Goal: Transaction & Acquisition: Purchase product/service

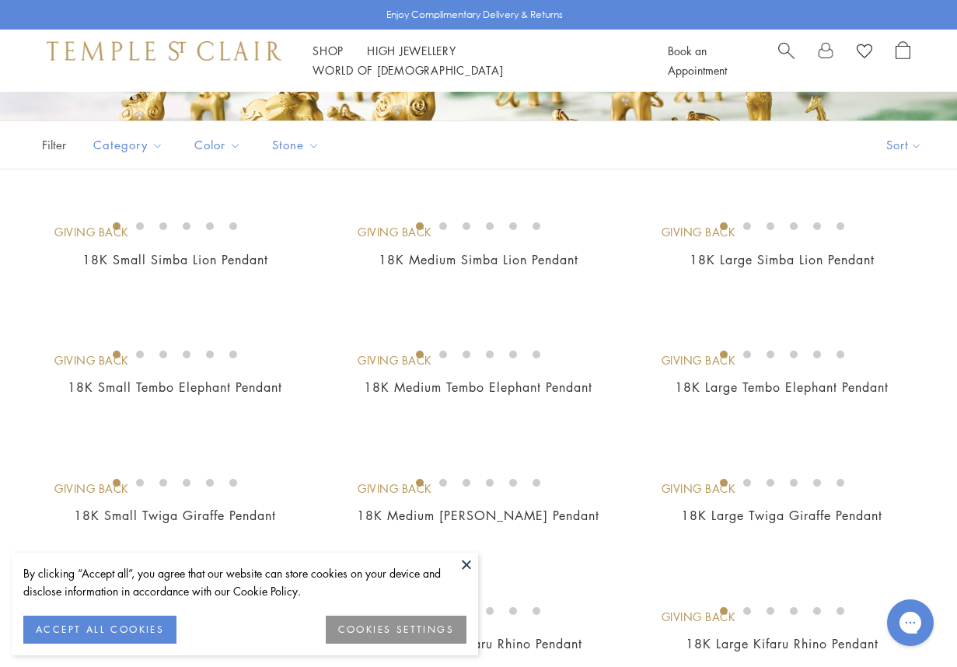
scroll to position [311, 0]
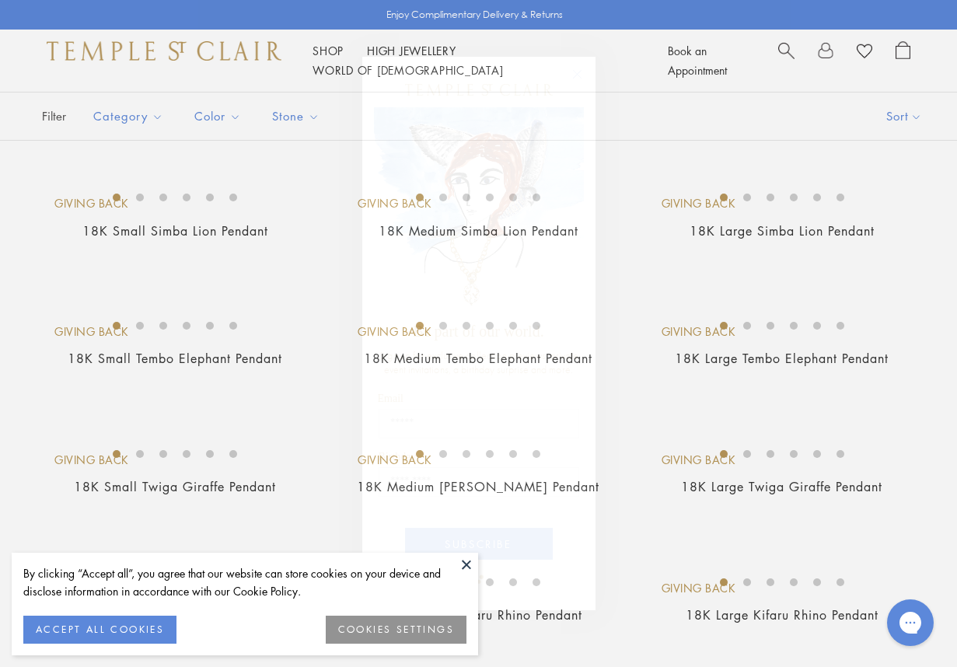
click at [580, 73] on circle "Close dialog" at bounding box center [576, 74] width 19 height 19
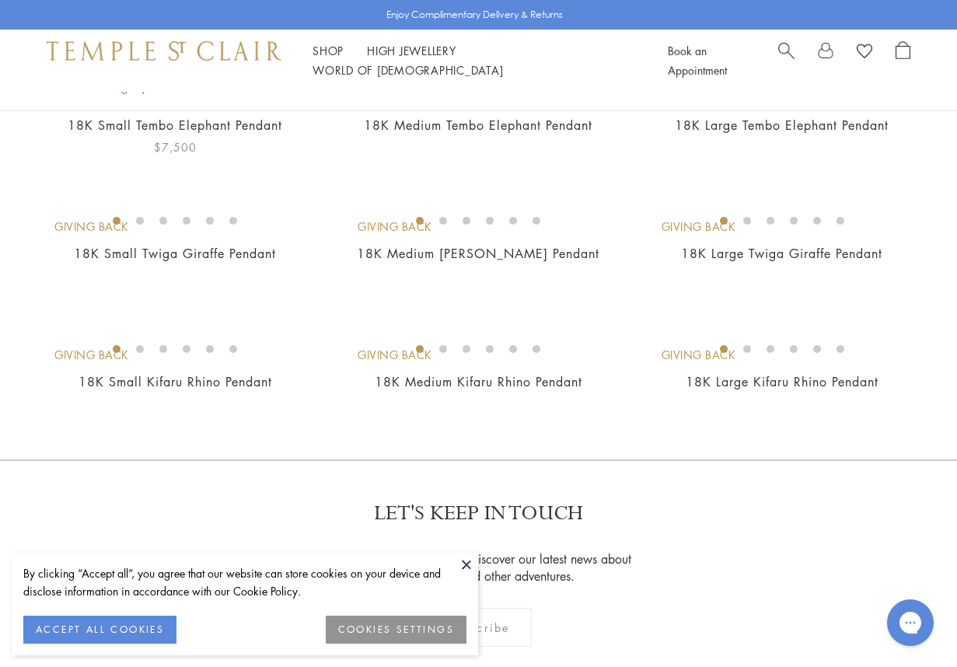
scroll to position [389, 0]
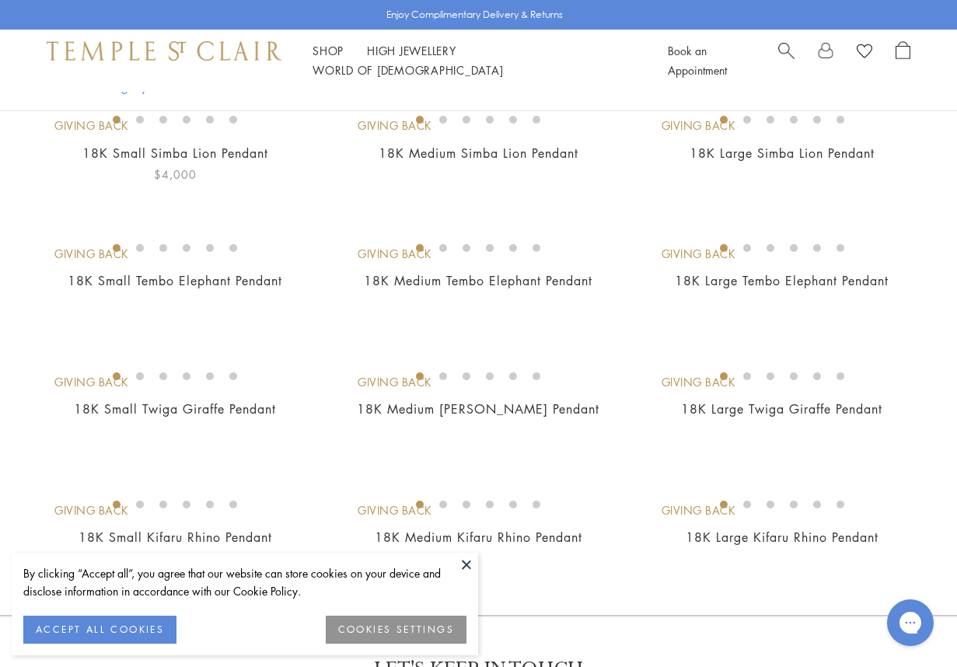
click at [0, 0] on img at bounding box center [0, 0] width 0 height 0
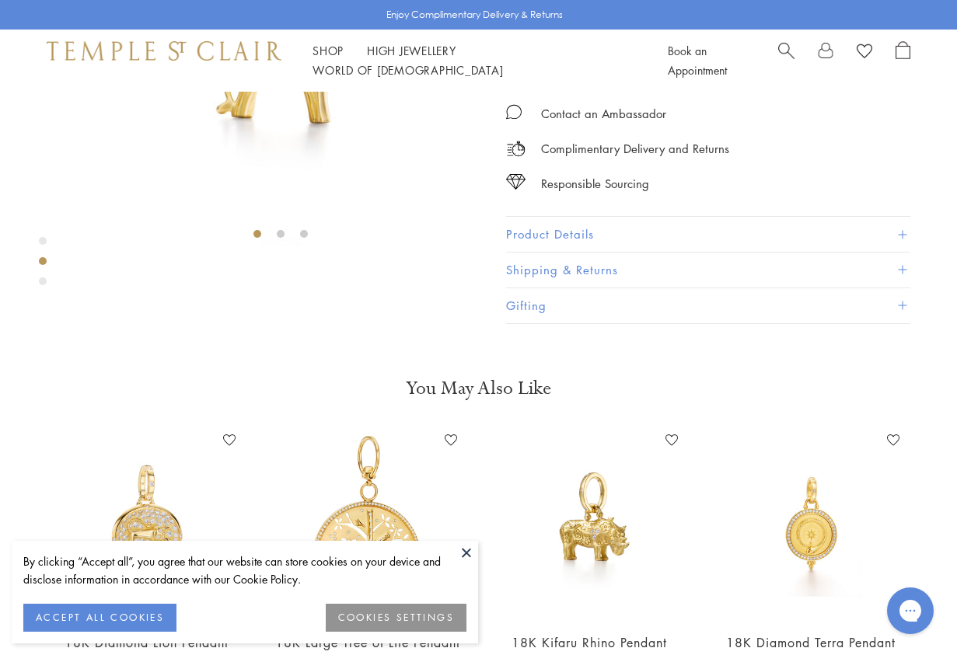
scroll to position [325, 0]
